Goal: Task Accomplishment & Management: Manage account settings

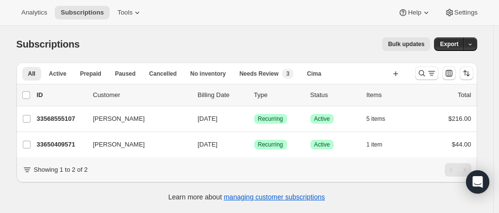
click at [419, 66] on div at bounding box center [426, 73] width 23 height 14
click at [424, 73] on icon "Search and filter results" at bounding box center [421, 73] width 6 height 6
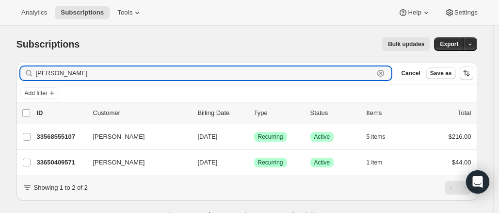
click at [385, 71] on icon "button" at bounding box center [380, 73] width 10 height 10
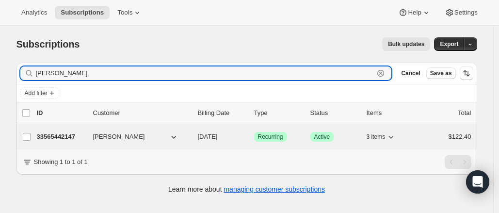
type input "[PERSON_NAME]"
click at [62, 141] on div "33565442147 [PERSON_NAME] [DATE] Success Recurring Success Active 3 items $122.…" at bounding box center [254, 137] width 434 height 14
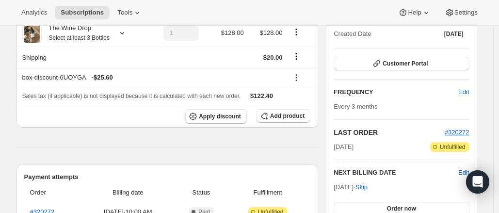
scroll to position [64, 0]
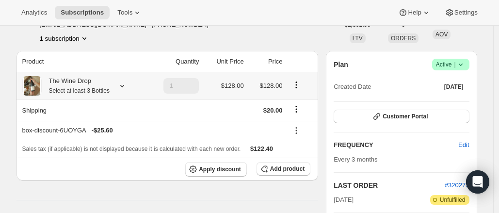
click at [123, 88] on icon at bounding box center [122, 86] width 10 height 10
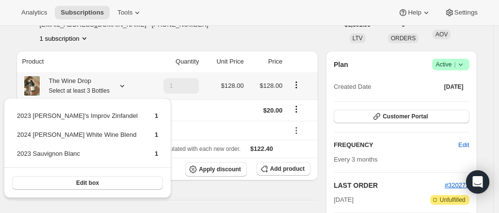
click at [123, 88] on icon at bounding box center [122, 86] width 10 height 10
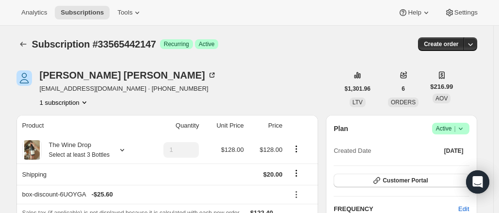
scroll to position [17, 0]
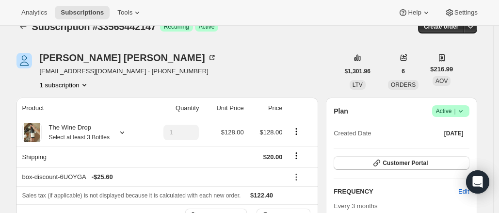
click at [281, 110] on th "Price" at bounding box center [266, 107] width 39 height 21
click at [308, 107] on th at bounding box center [301, 107] width 33 height 21
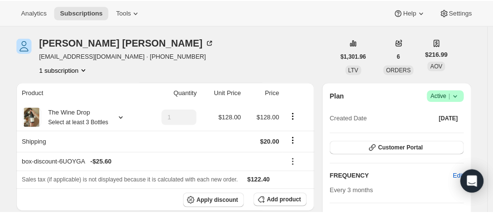
scroll to position [26, 0]
